Goal: Find specific page/section: Find specific page/section

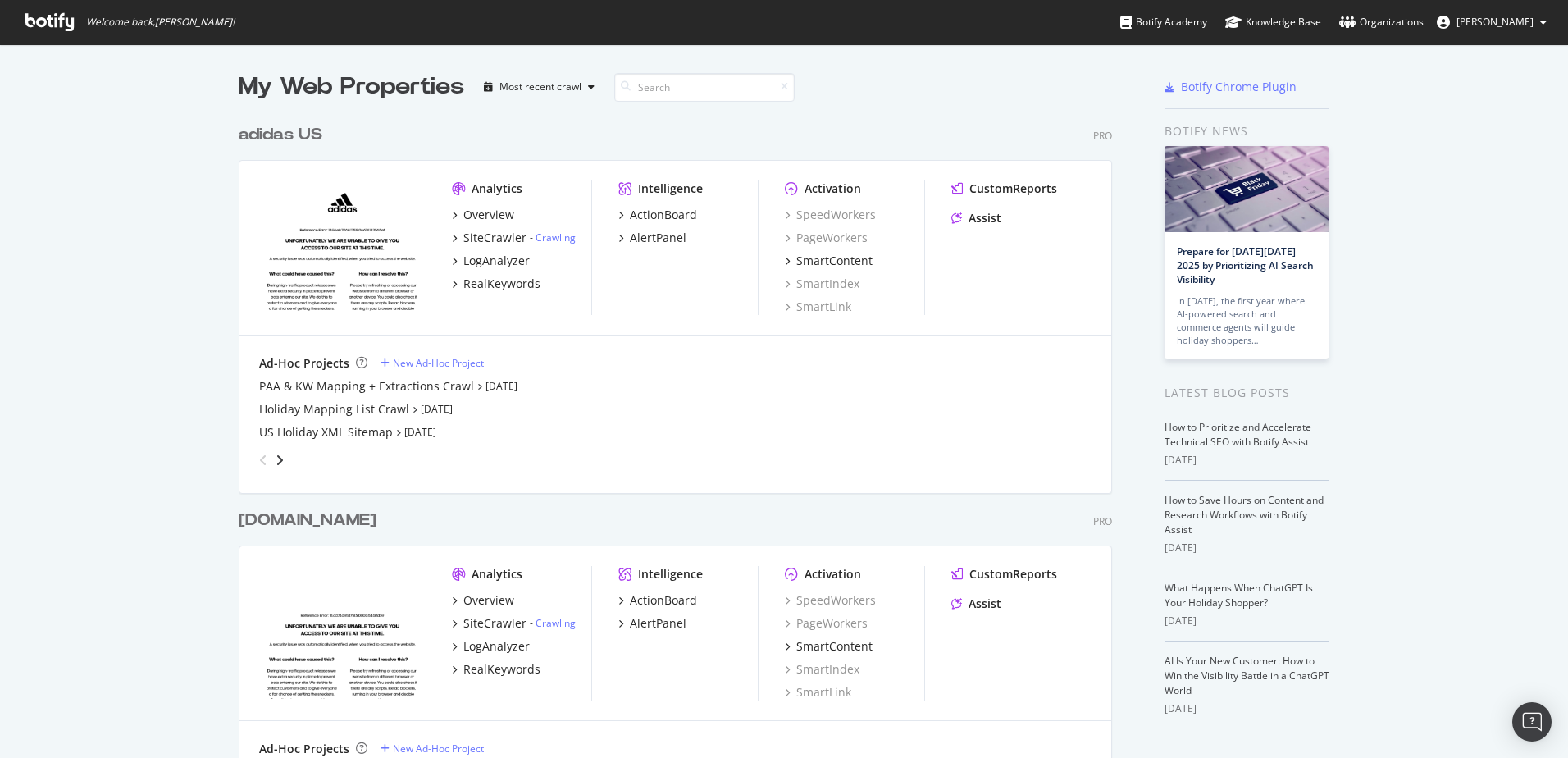
scroll to position [729, 874]
click at [305, 138] on div "adidas US" at bounding box center [280, 135] width 83 height 24
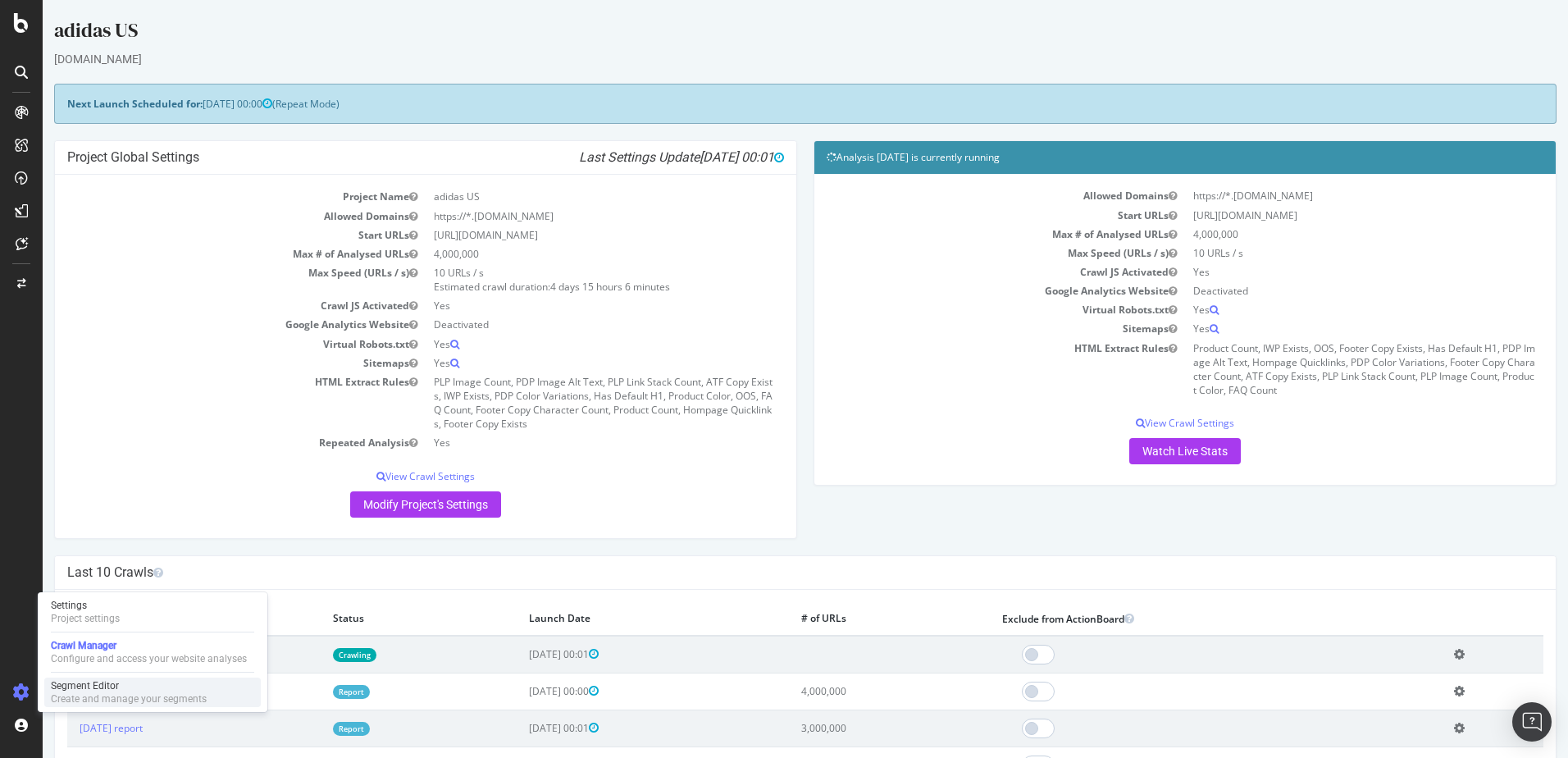
click at [72, 682] on div "Segment Editor" at bounding box center [129, 685] width 156 height 13
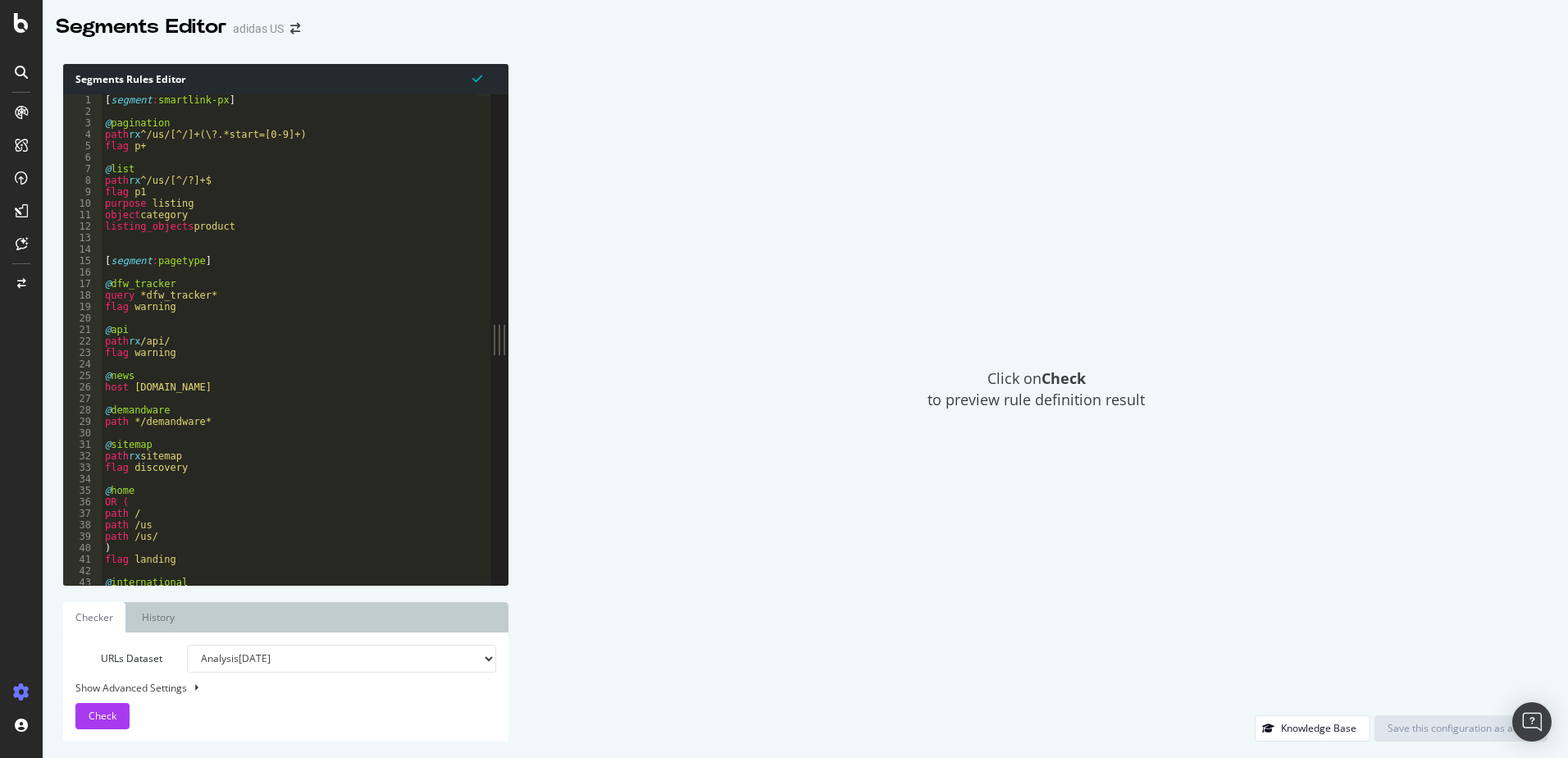
type textarea "path /us"
click at [257, 524] on div "[ segment : smartlink-px ] @ pagination path rx ^/us/[^/]+(\?.*start=[0-9]+) fl…" at bounding box center [1478, 344] width 2755 height 501
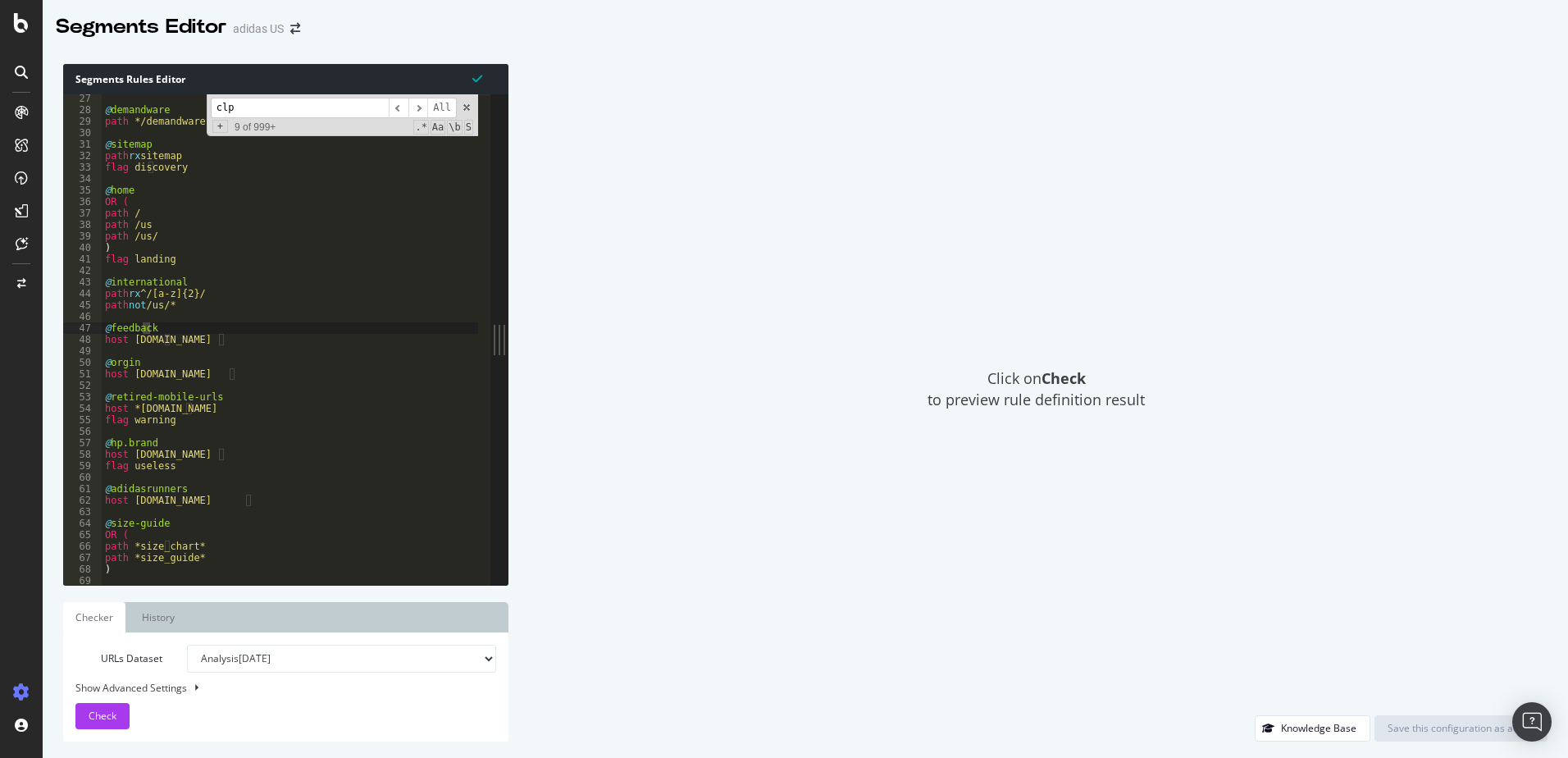
scroll to position [367, 0]
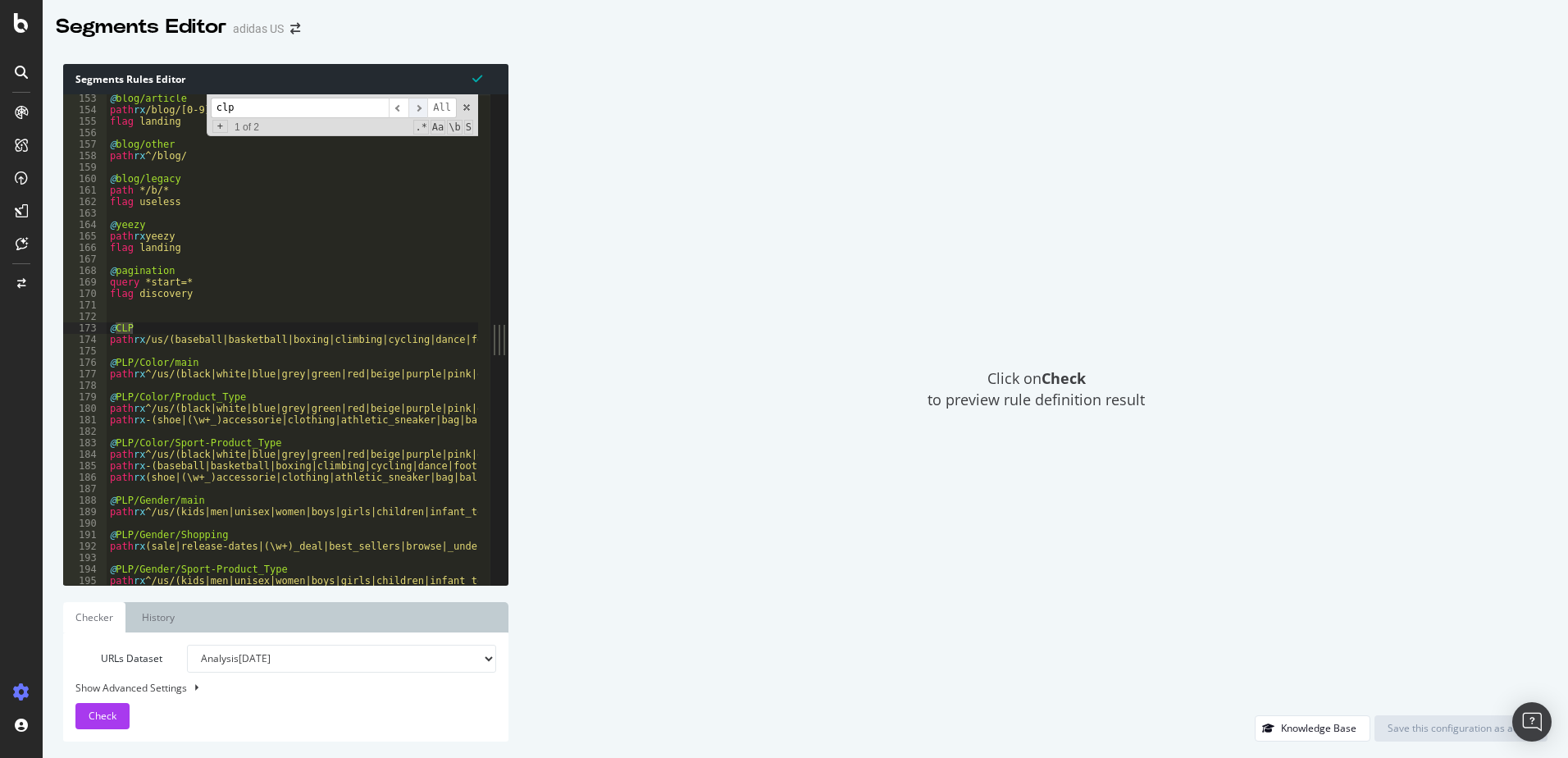
click at [422, 102] on span "​" at bounding box center [418, 108] width 20 height 21
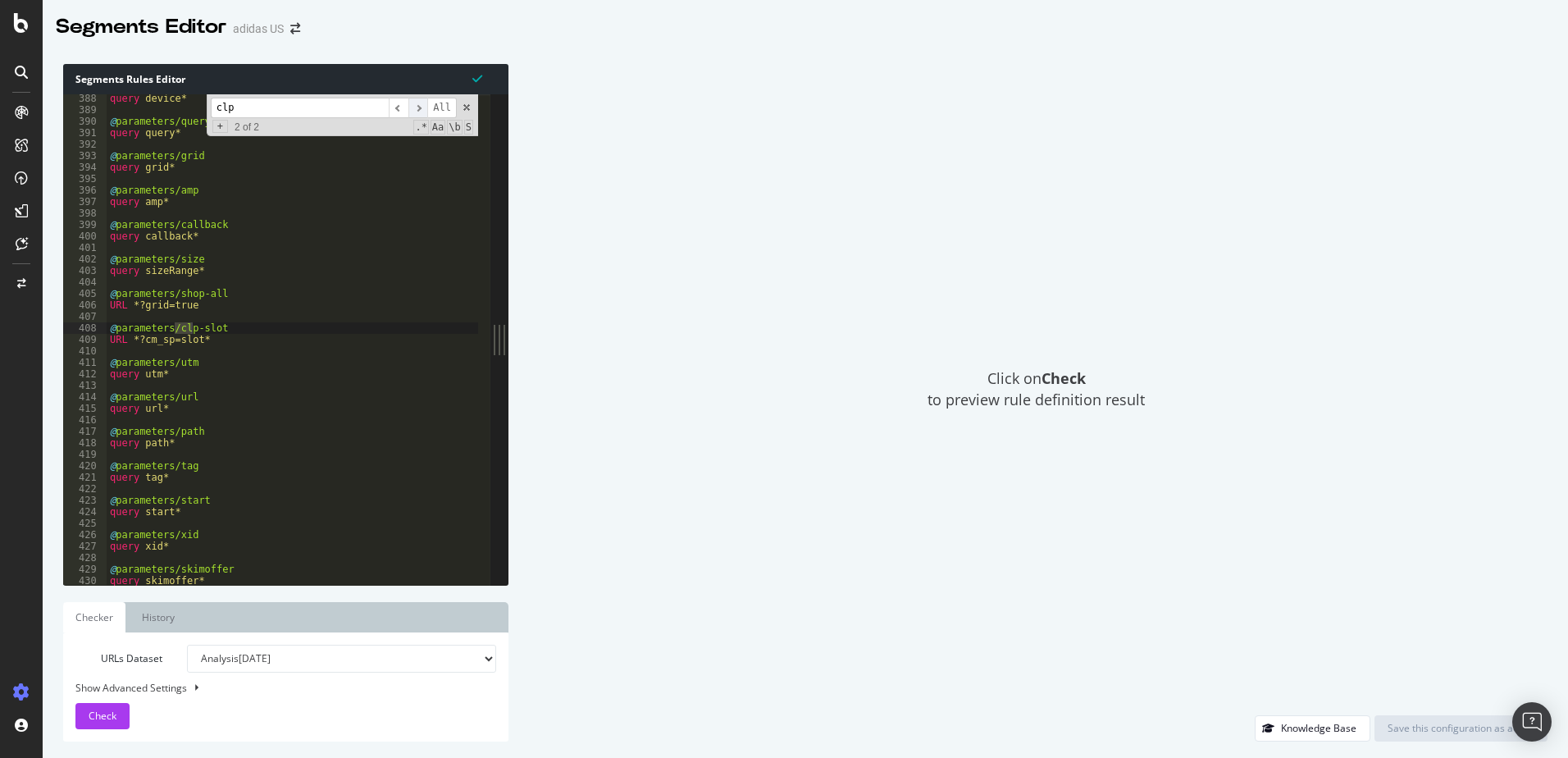
scroll to position [933, 0]
click at [422, 102] on span "​" at bounding box center [418, 108] width 20 height 21
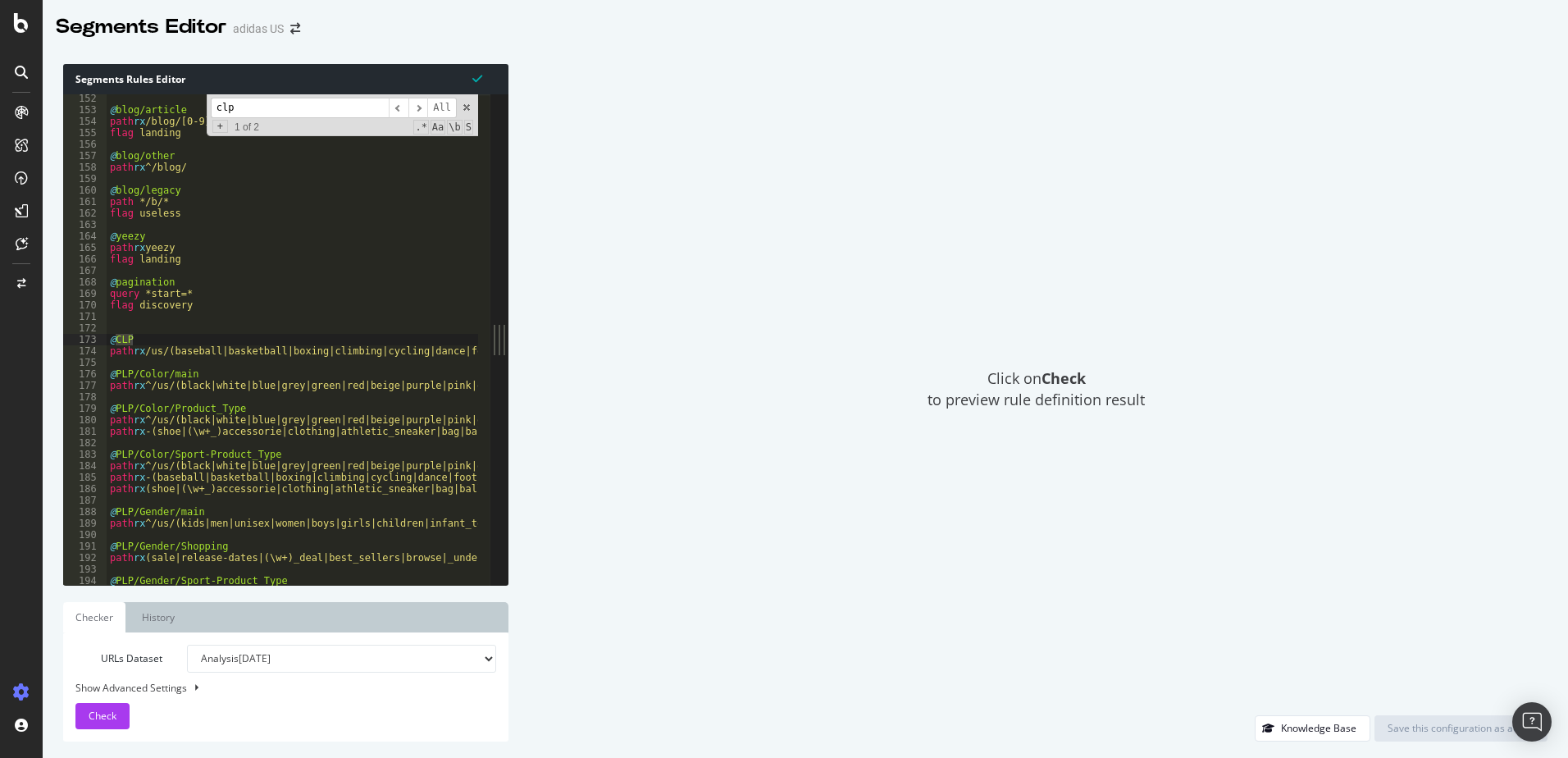
drag, startPoint x: 248, startPoint y: 103, endPoint x: 174, endPoint y: 103, distance: 74.0
click at [174, 103] on div "@ blog/article path rx /blog/[0-9]{6} flag landing @ blog/other path rx ^/blog/…" at bounding box center [292, 339] width 371 height 491
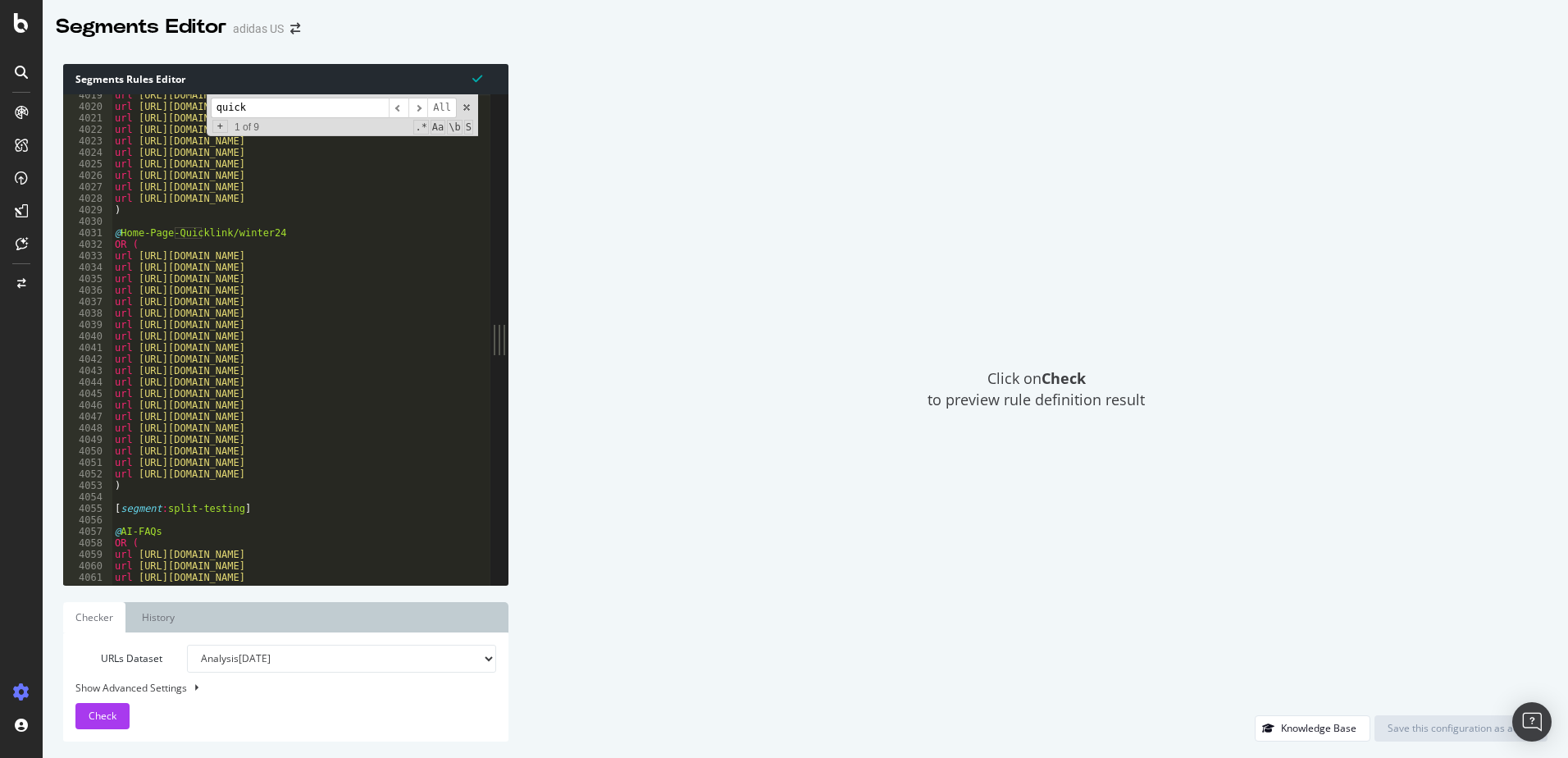
scroll to position [9733, 0]
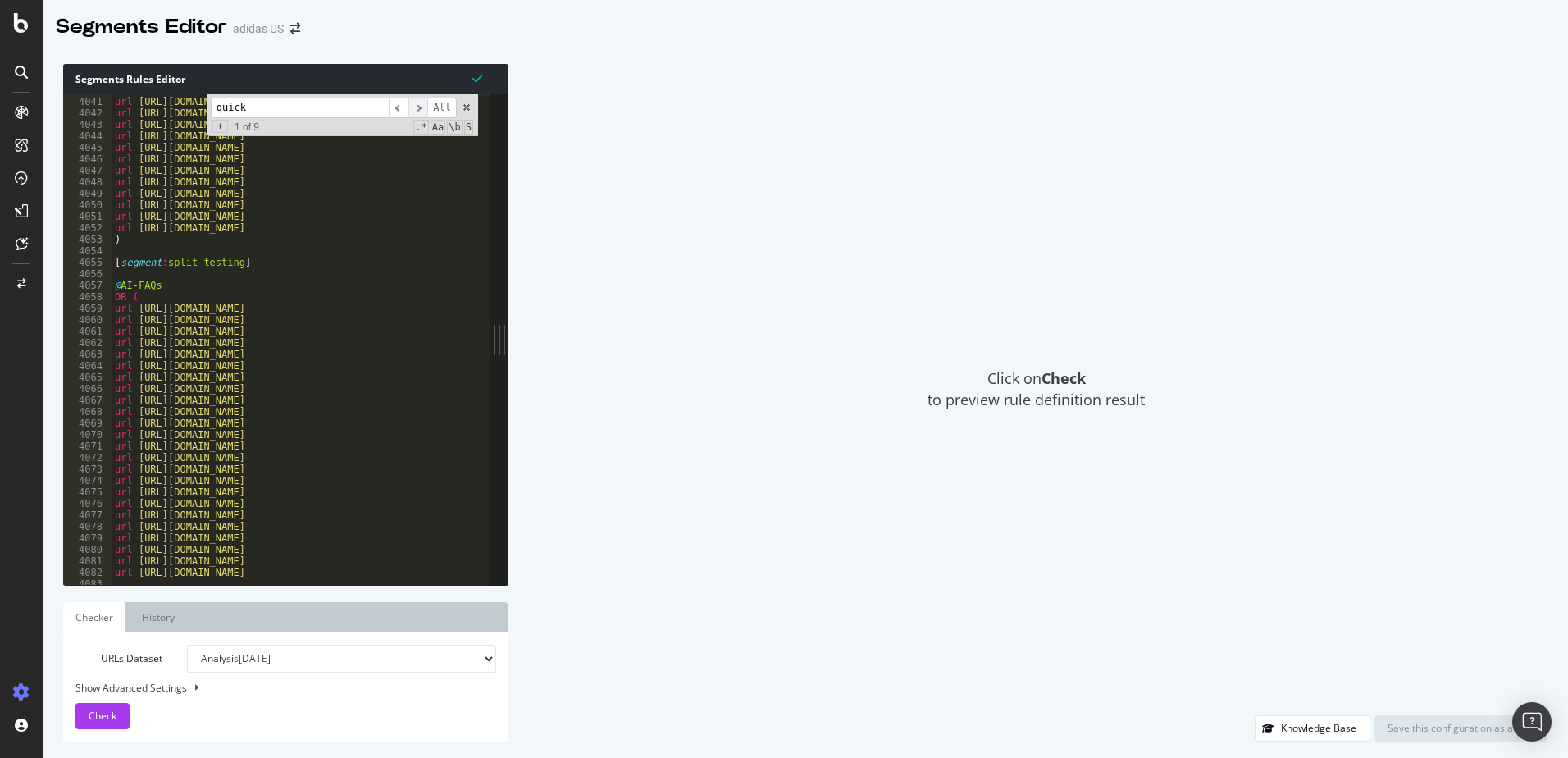
click at [417, 109] on span "​" at bounding box center [418, 108] width 20 height 21
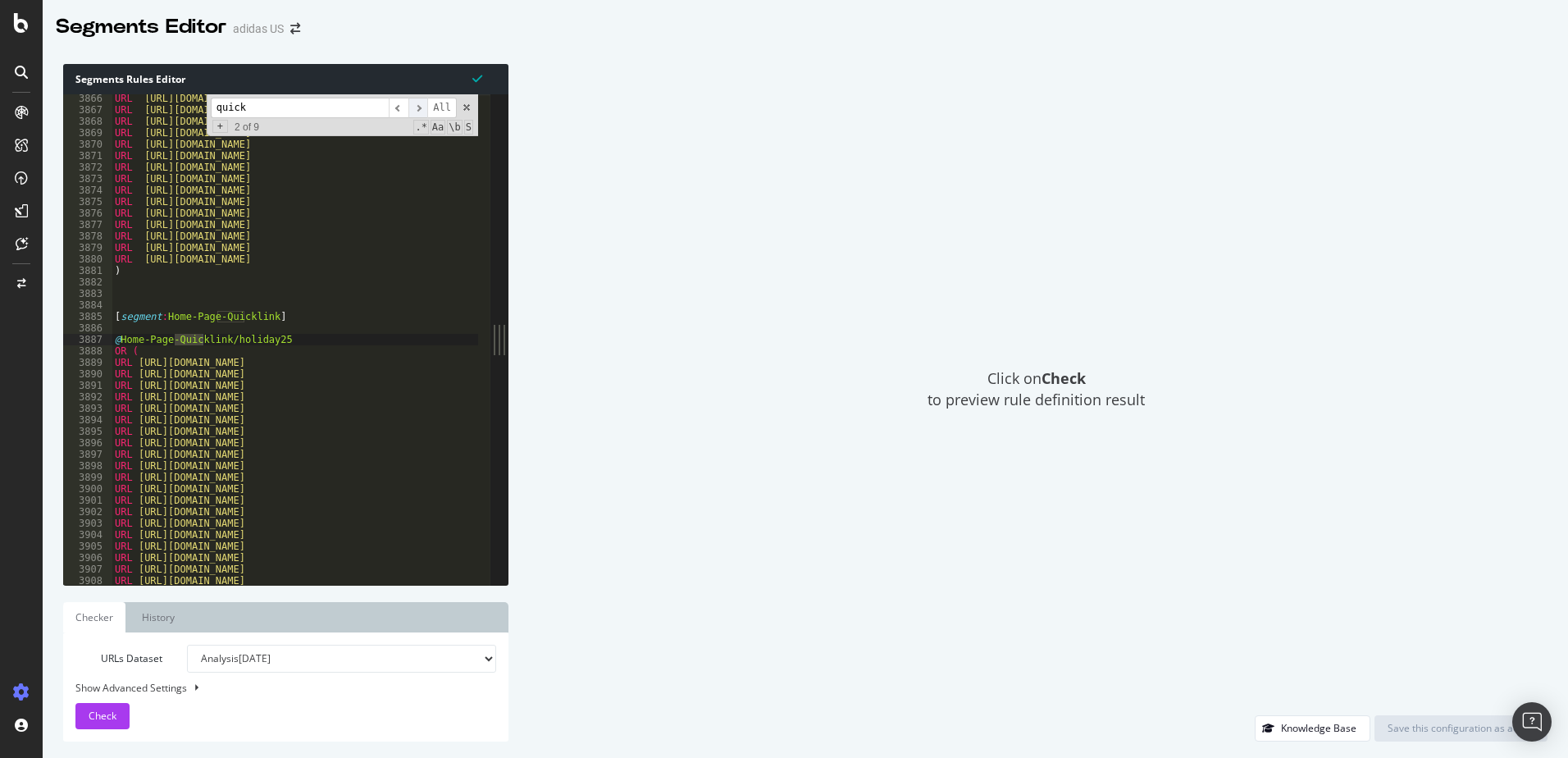
click at [417, 109] on span "​" at bounding box center [418, 108] width 20 height 21
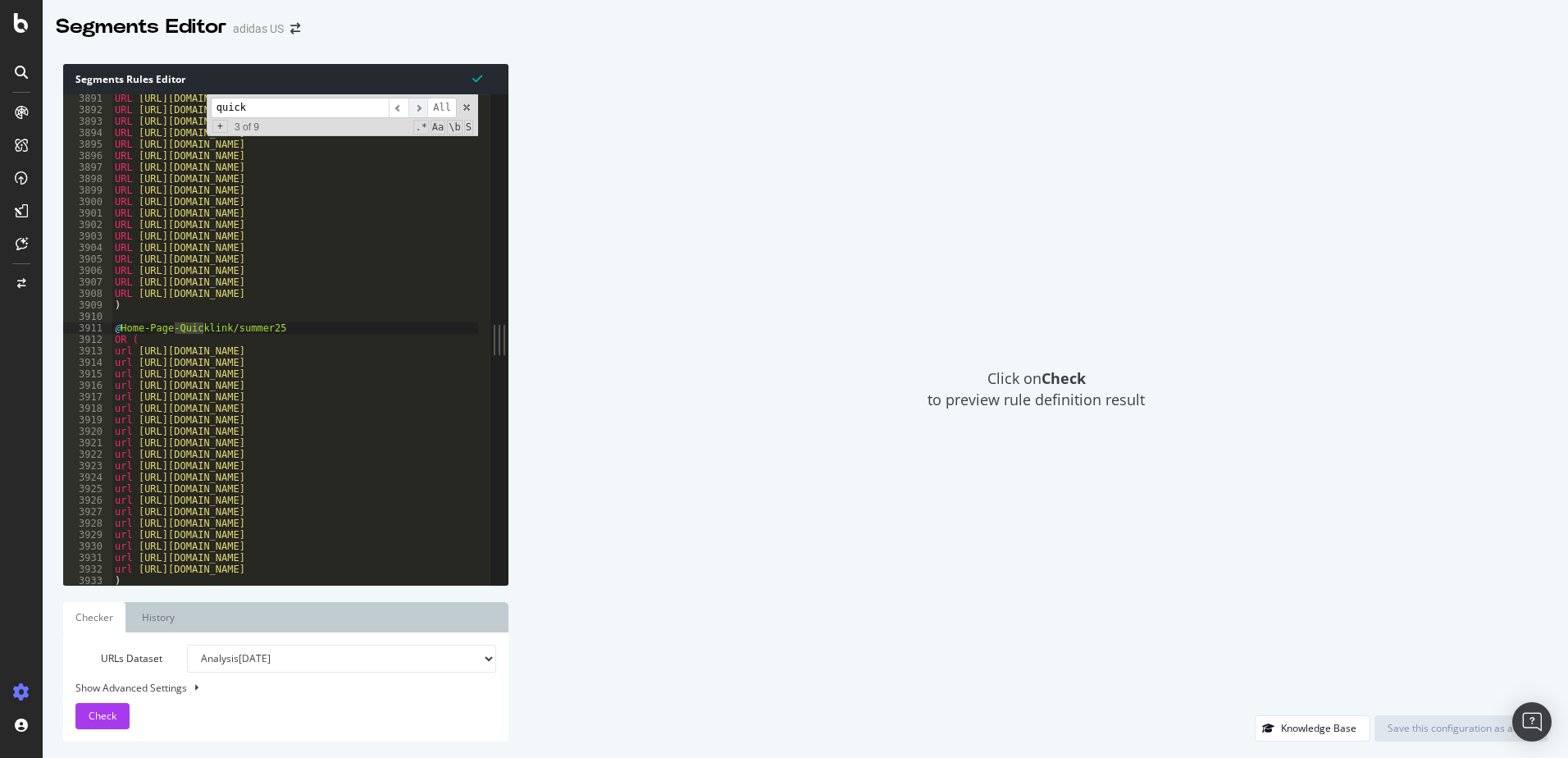
click at [417, 109] on span "​" at bounding box center [418, 108] width 20 height 21
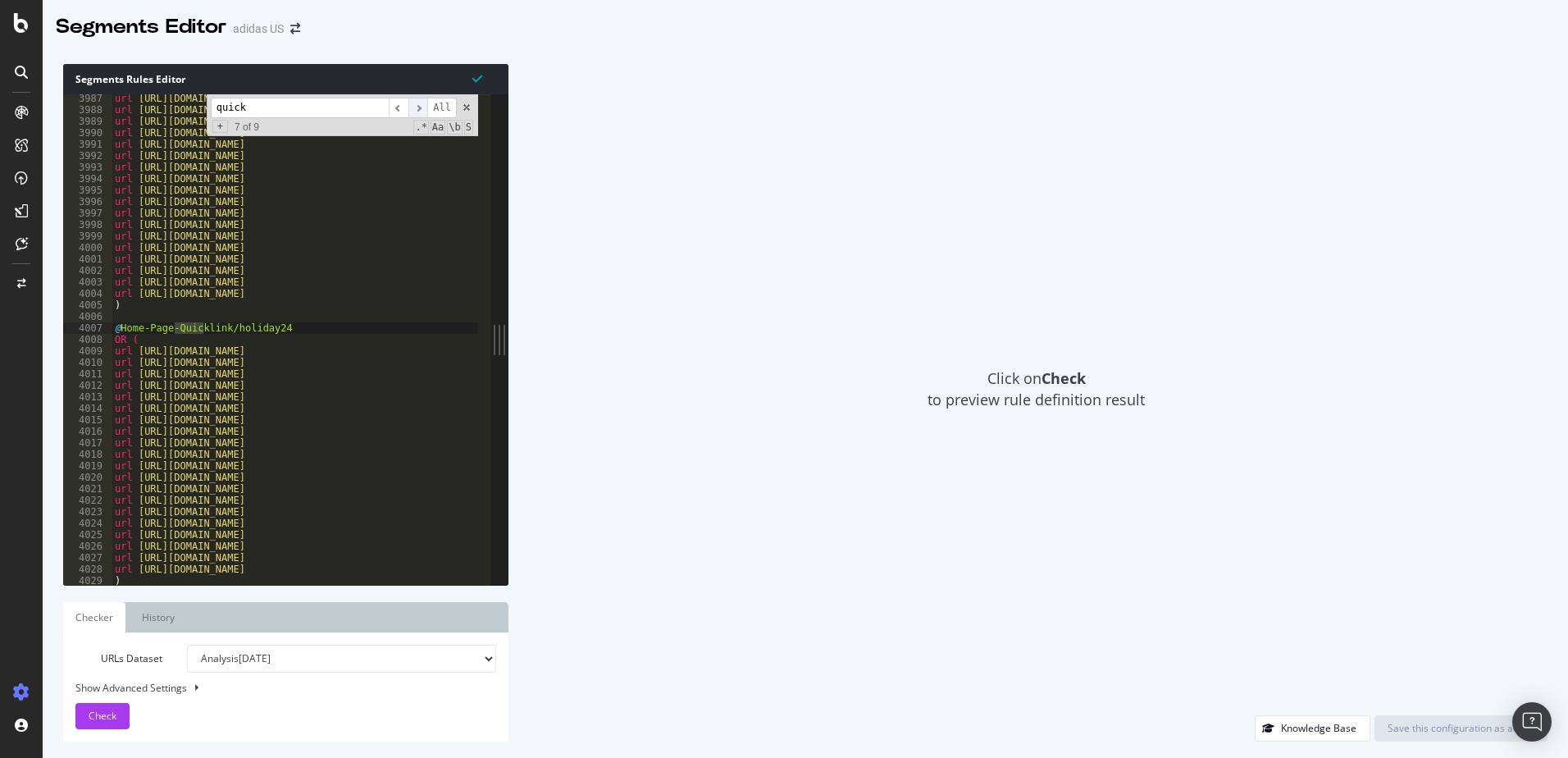
scroll to position [9604, 0]
click at [417, 109] on span "​" at bounding box center [418, 108] width 20 height 21
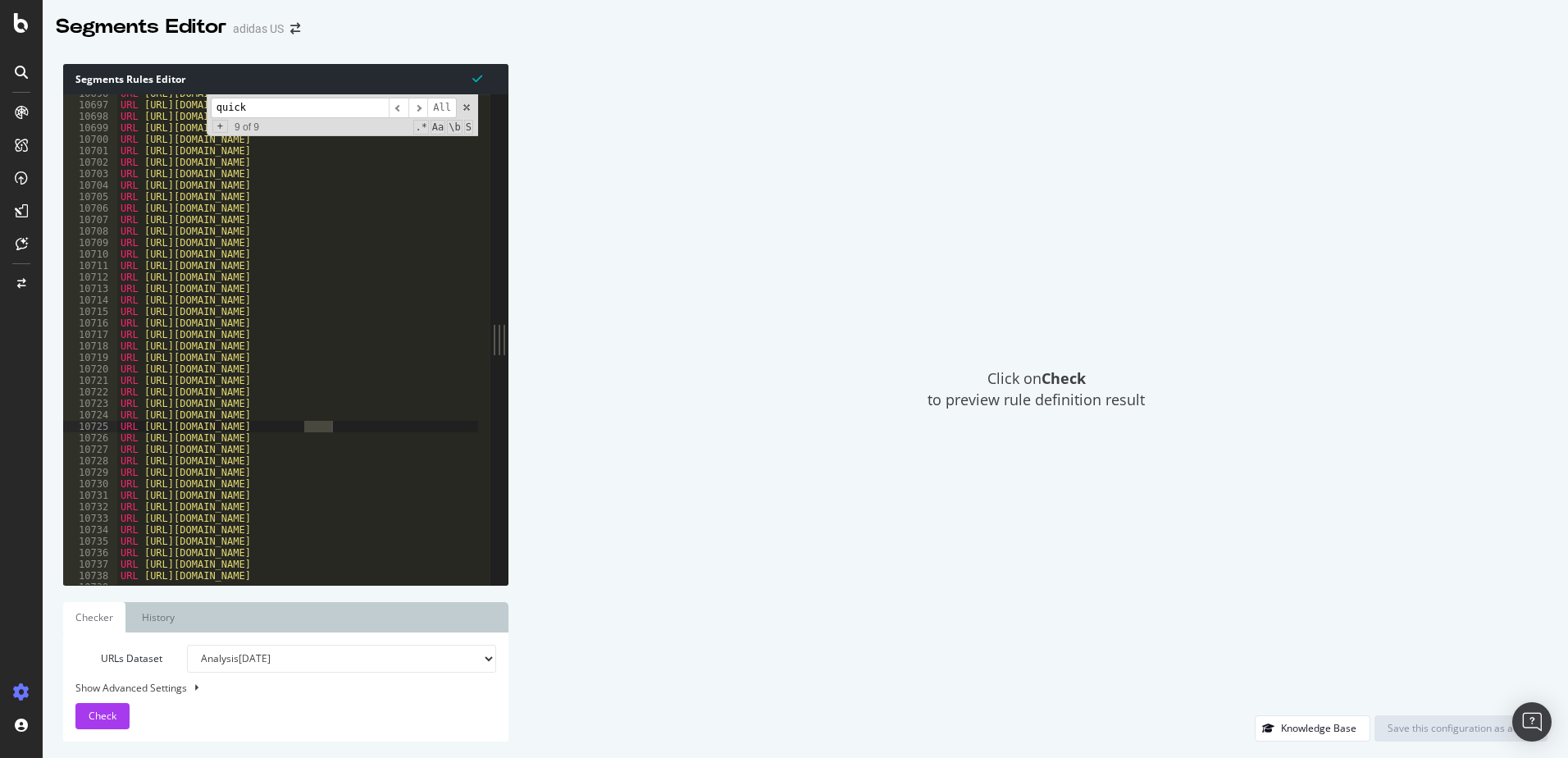
scroll to position [25799, 0]
click at [422, 109] on span "​" at bounding box center [418, 108] width 20 height 21
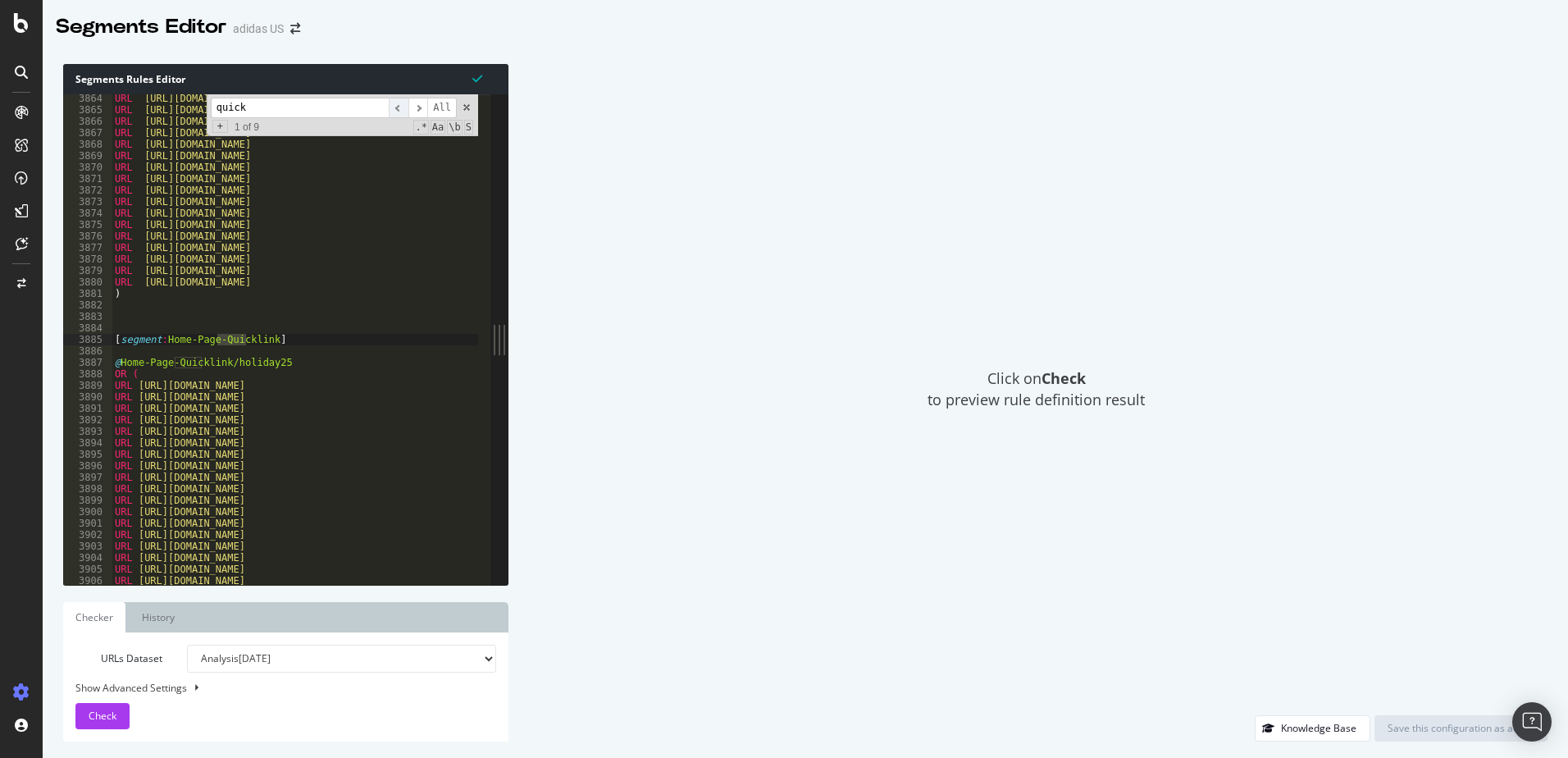
click at [402, 107] on span "​" at bounding box center [398, 108] width 20 height 21
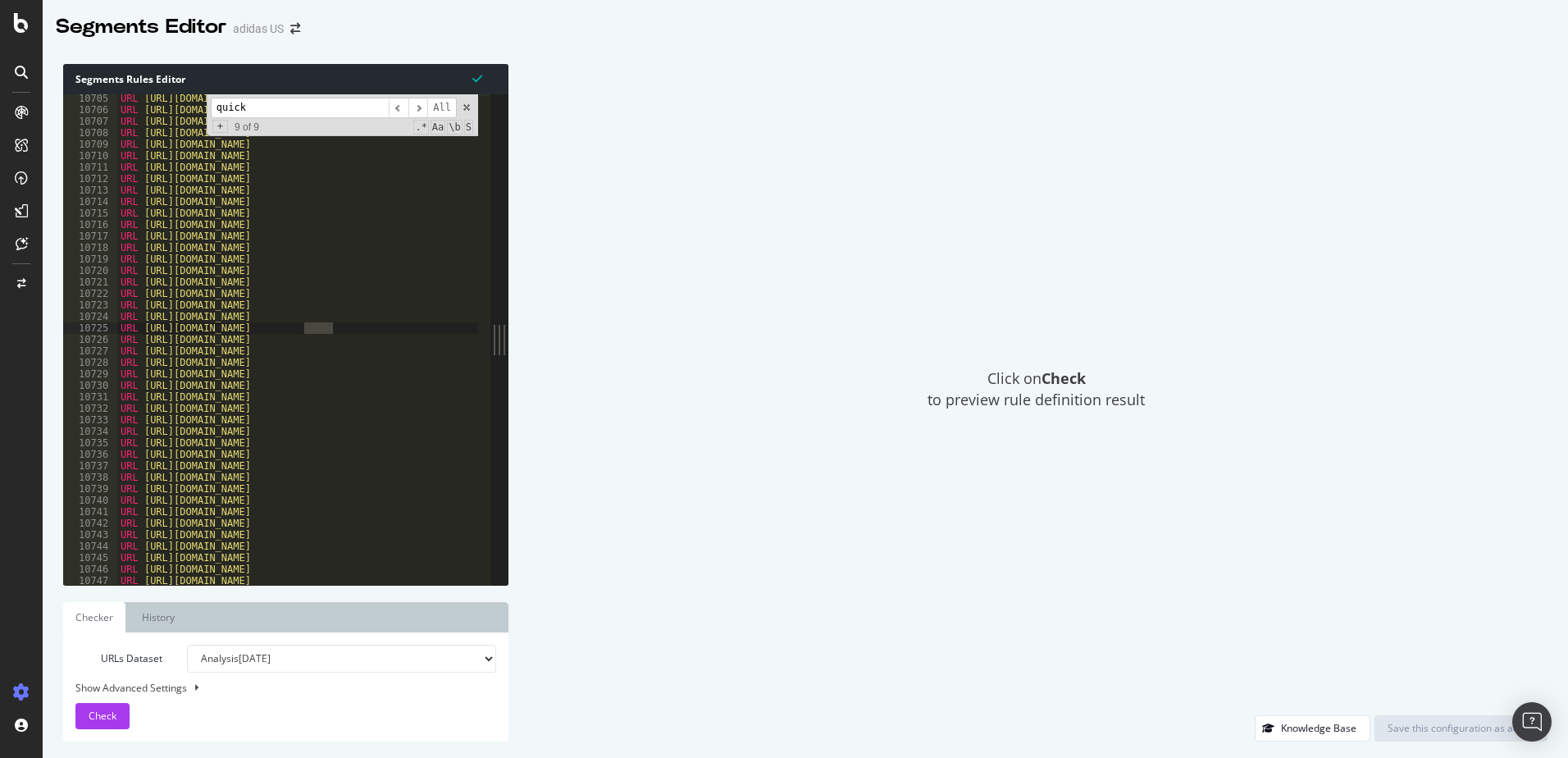
drag, startPoint x: 304, startPoint y: 107, endPoint x: 205, endPoint y: 102, distance: 99.1
click at [205, 102] on div "URL [URL][DOMAIN_NAME] URL [URL][DOMAIN_NAME] URL [URL][DOMAIN_NAME] URL [URL][…" at bounding box center [298, 339] width 361 height 491
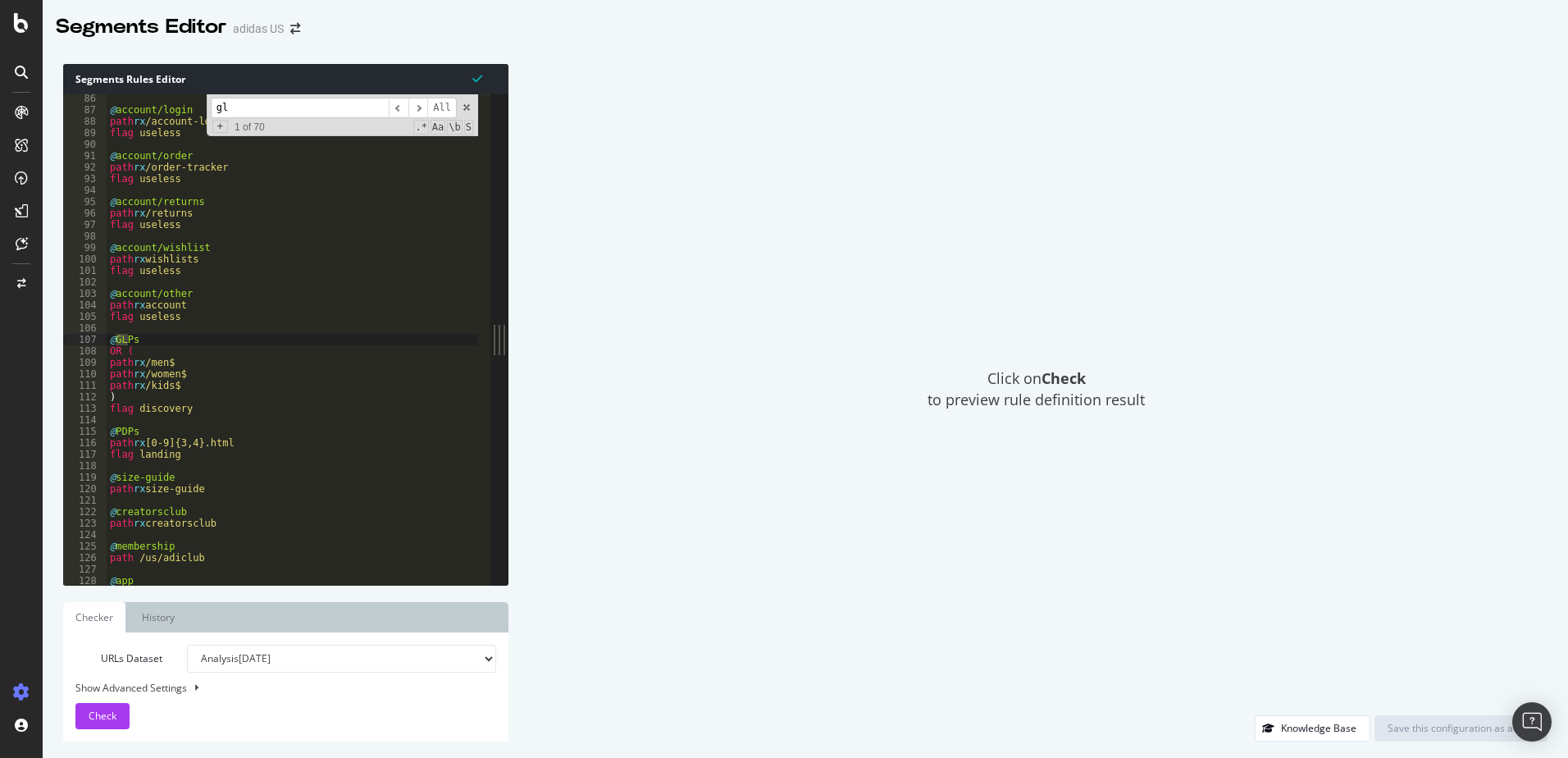
type input "g"
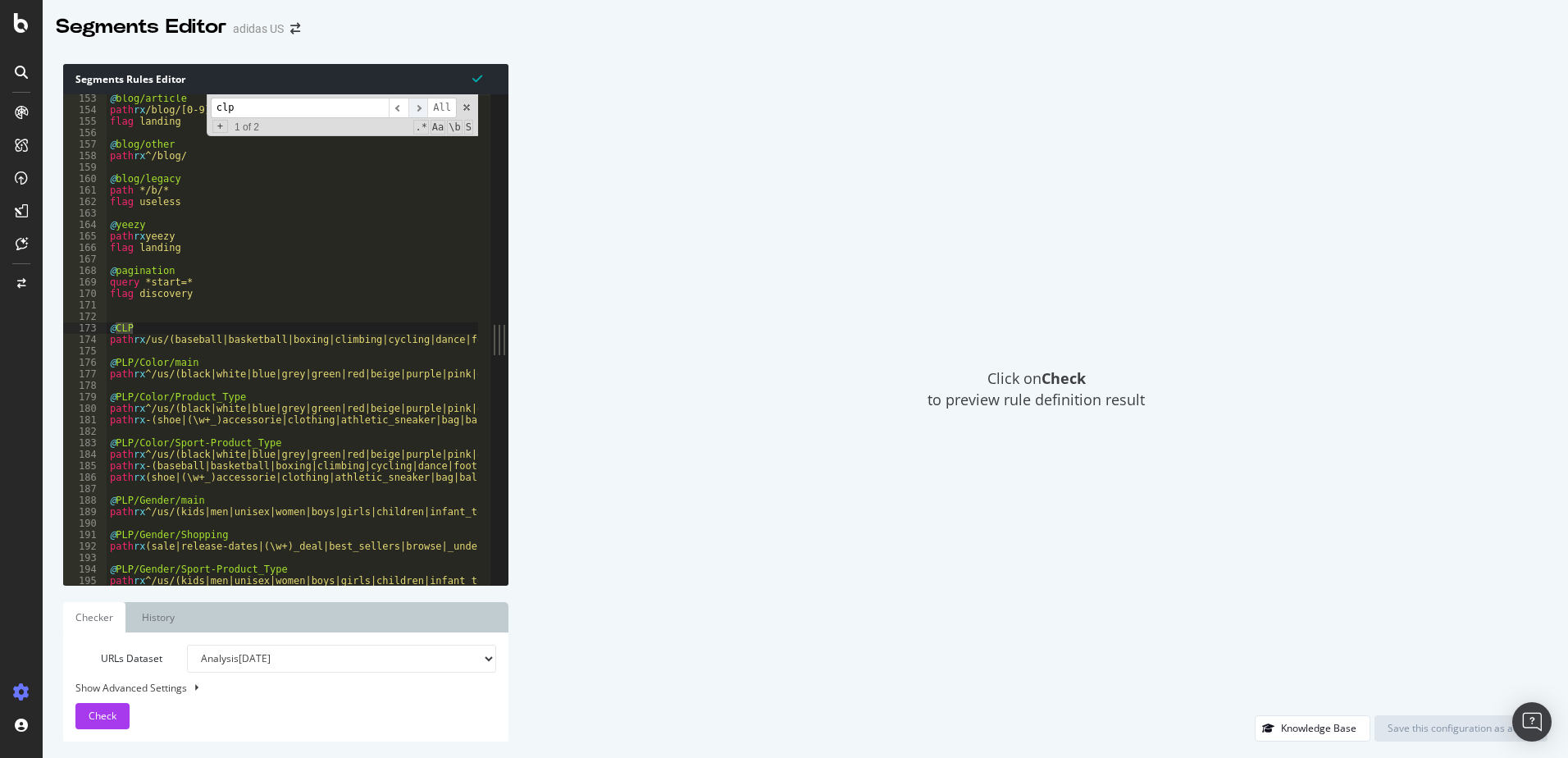
type input "clp"
click at [421, 100] on span "​" at bounding box center [418, 108] width 20 height 21
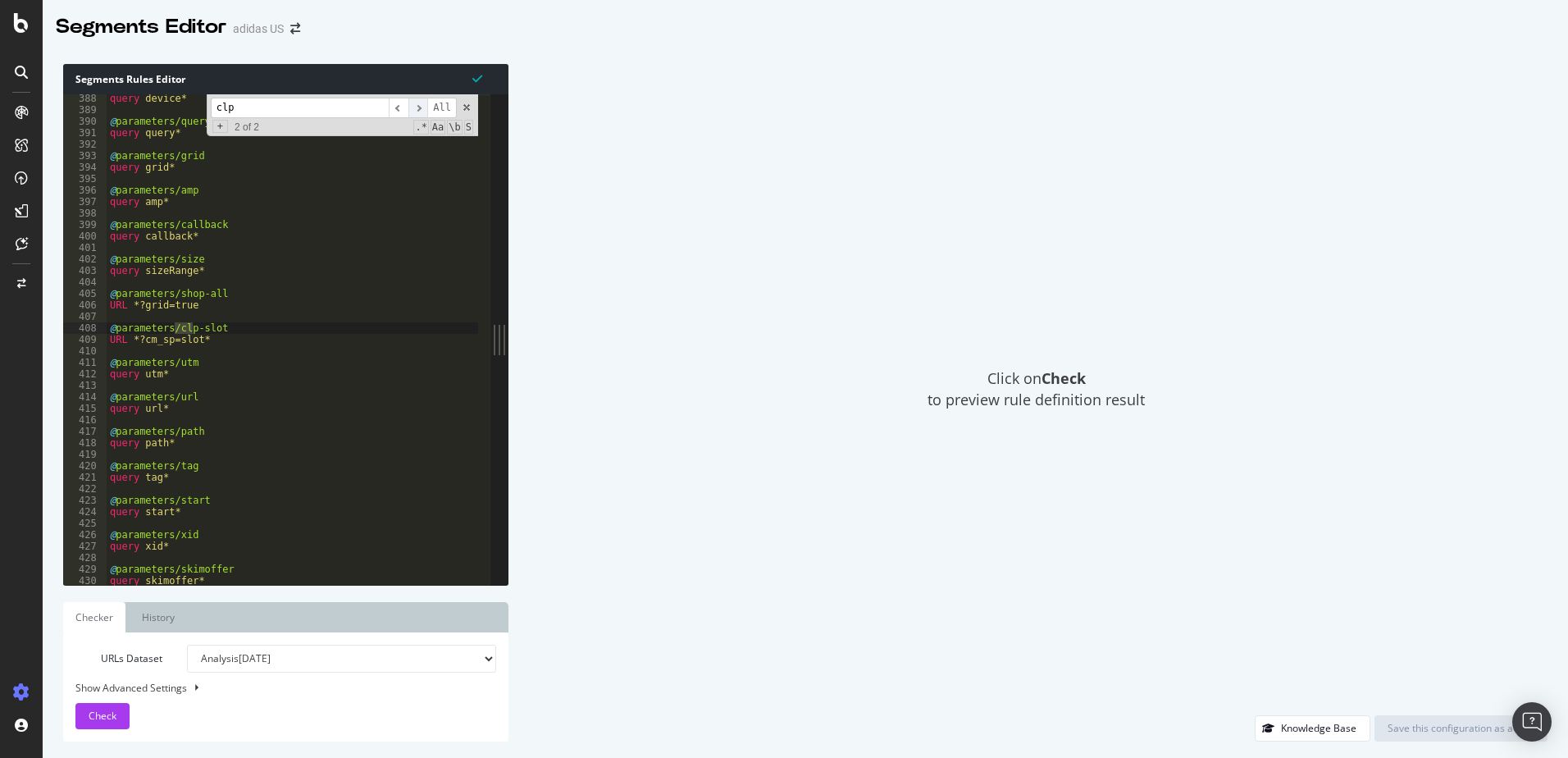
scroll to position [933, 0]
click at [421, 100] on span "​" at bounding box center [418, 108] width 20 height 21
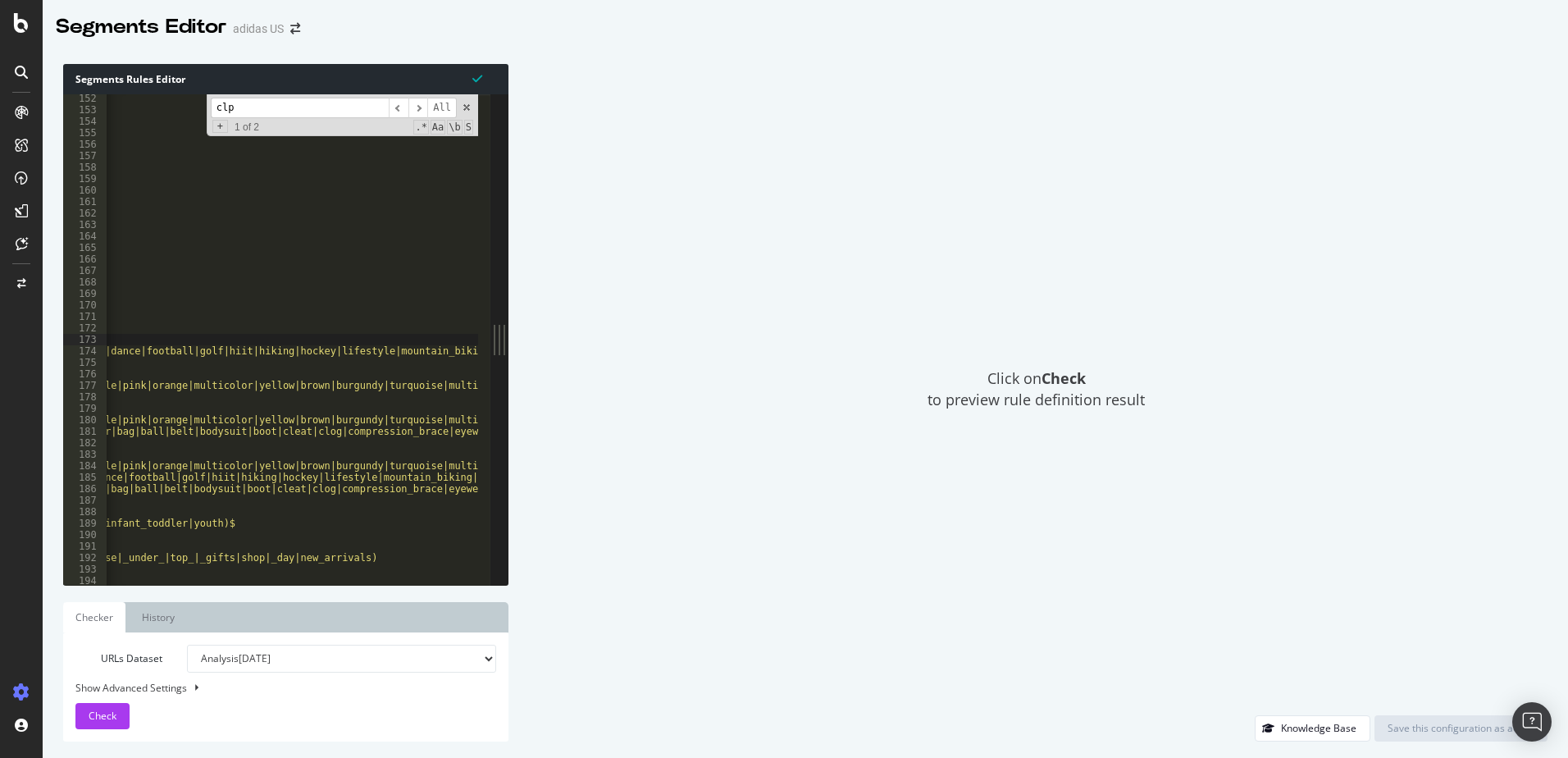
scroll to position [0, 0]
